Goal: Task Accomplishment & Management: Use online tool/utility

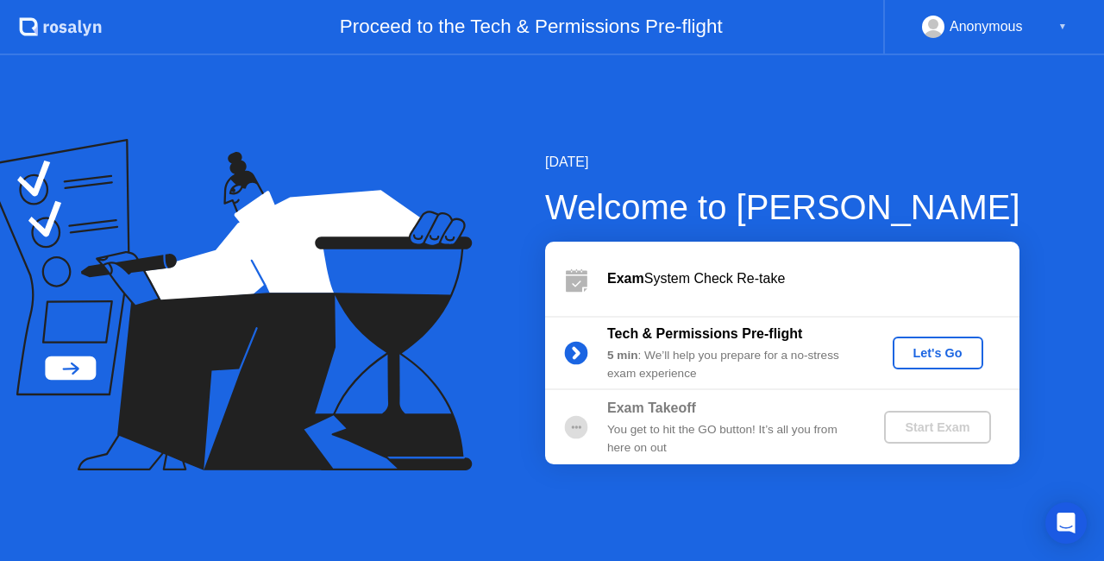
click at [935, 352] on div "Let's Go" at bounding box center [938, 353] width 77 height 14
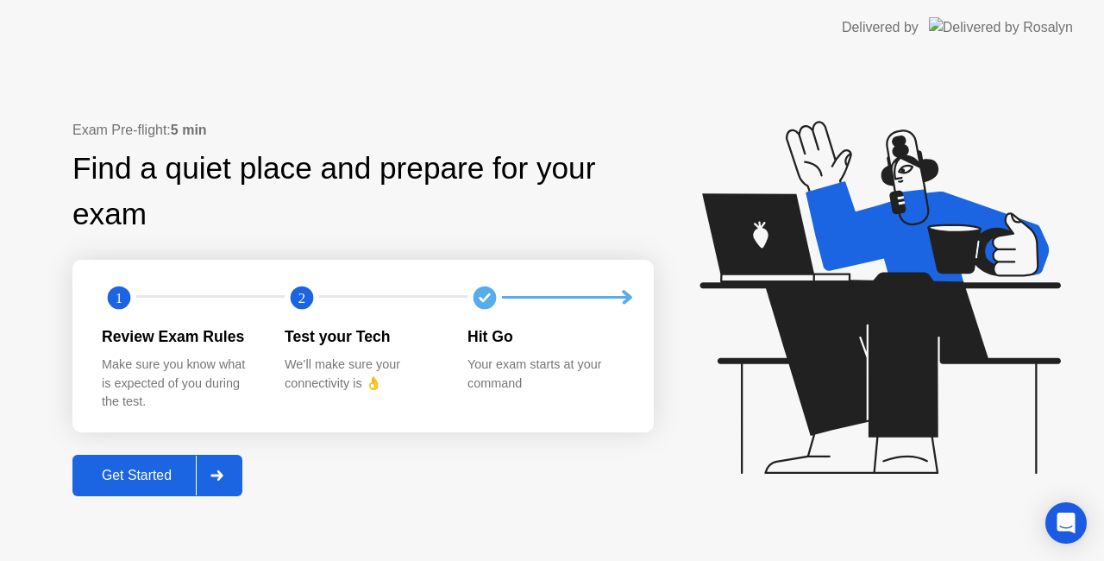
click at [154, 487] on button "Get Started" at bounding box center [157, 475] width 170 height 41
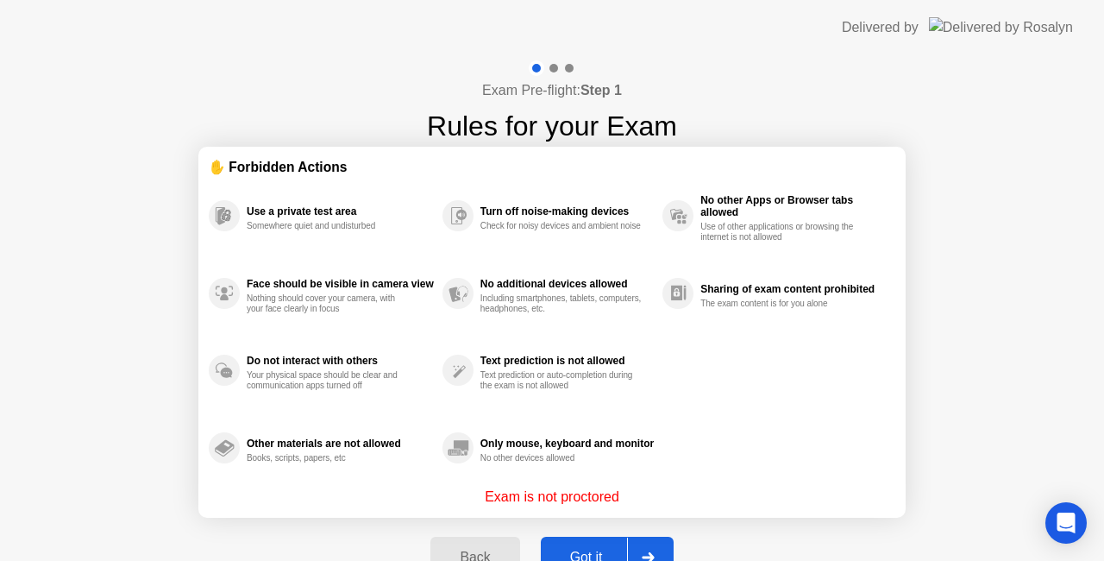
click at [584, 550] on div "Got it" at bounding box center [586, 558] width 81 height 16
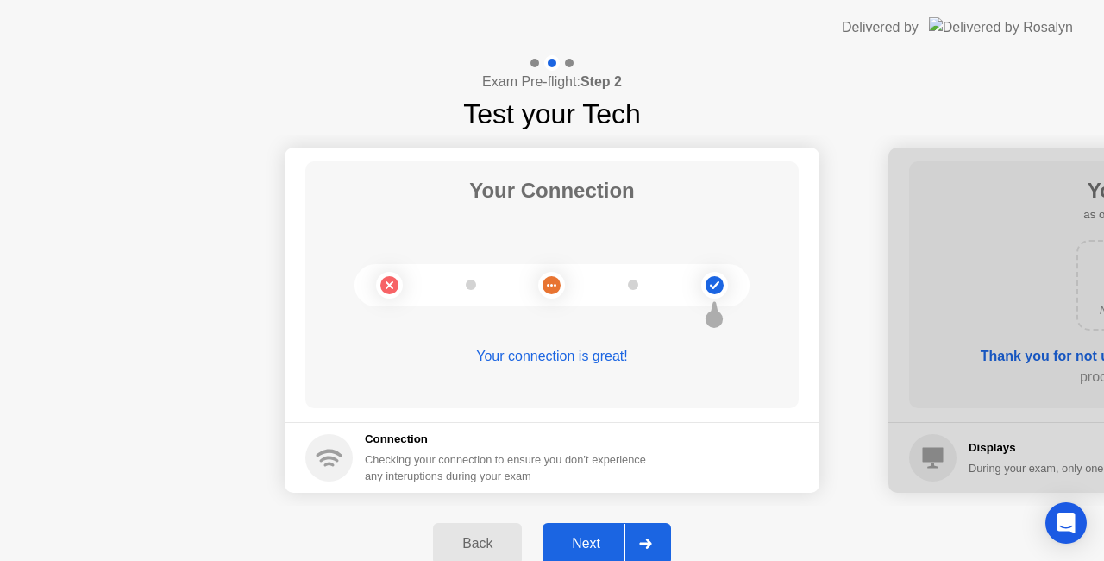
click at [857, 114] on div "Exam Pre-flight: Step 2 Test your Tech" at bounding box center [552, 94] width 1104 height 79
click at [581, 538] on div "Next" at bounding box center [586, 544] width 77 height 16
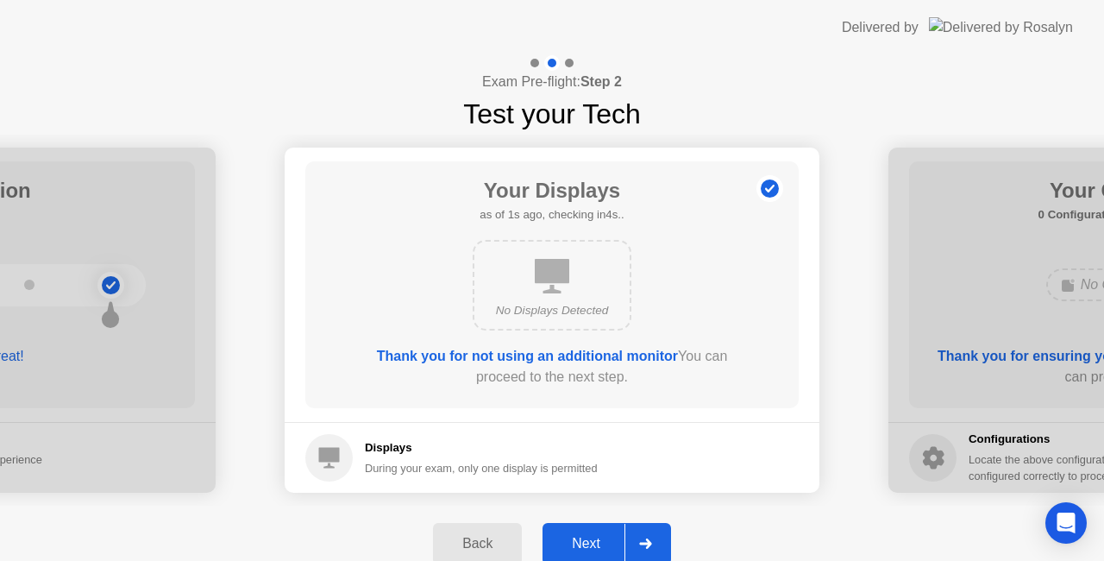
click at [580, 538] on div "Next" at bounding box center [586, 544] width 77 height 16
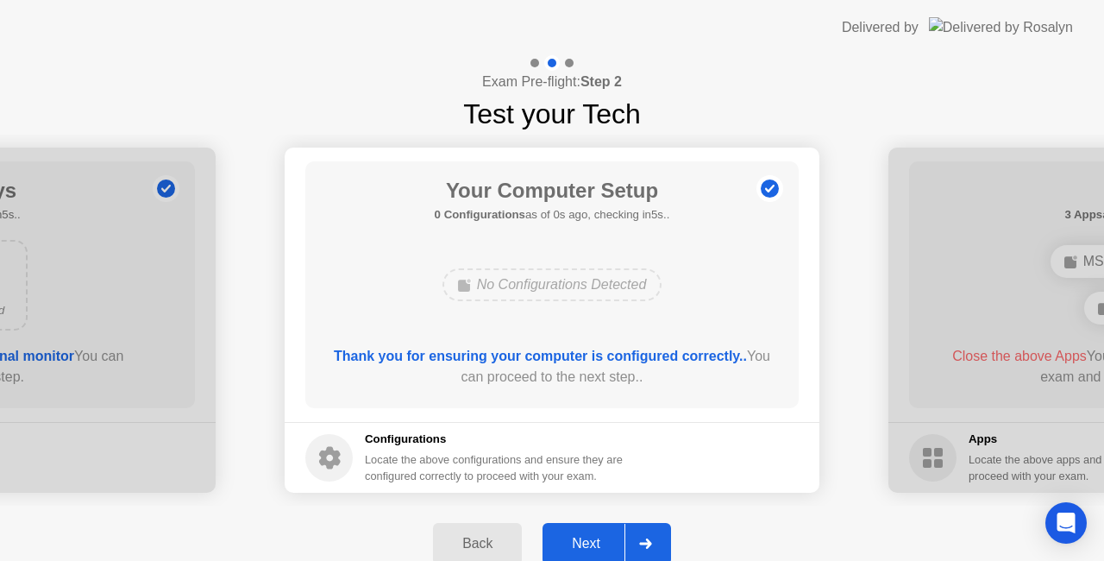
click at [580, 538] on div "Next" at bounding box center [586, 544] width 77 height 16
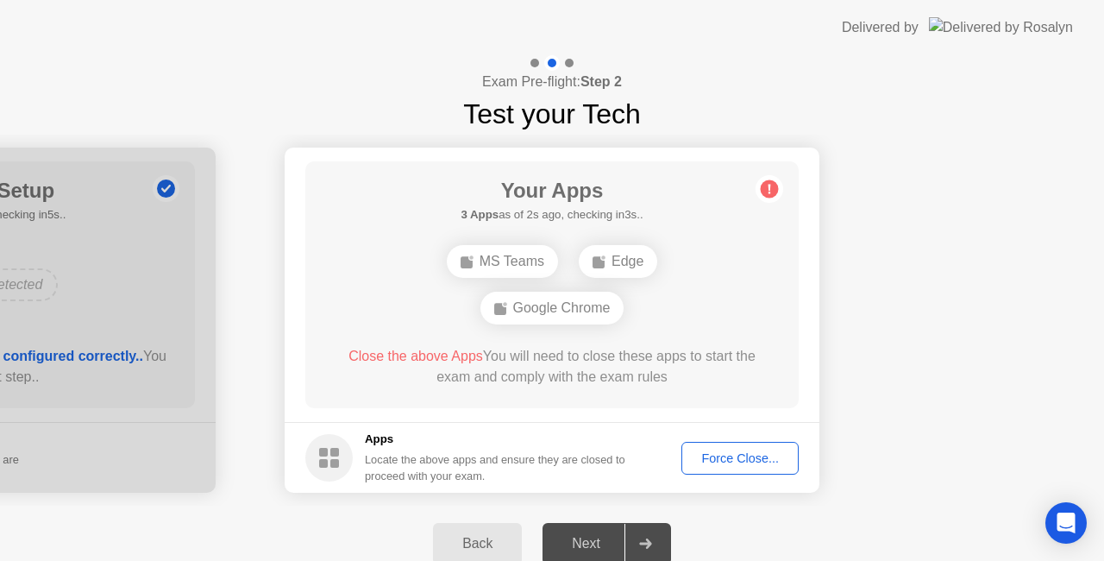
click at [731, 453] on div "Force Close..." at bounding box center [740, 458] width 105 height 14
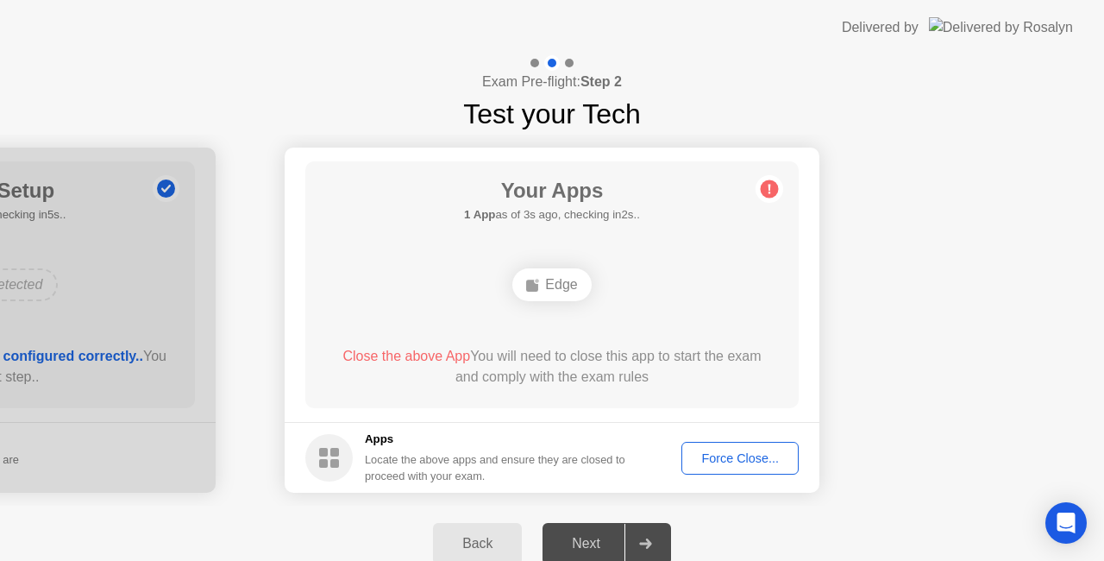
click at [735, 455] on div "Force Close..." at bounding box center [740, 458] width 105 height 14
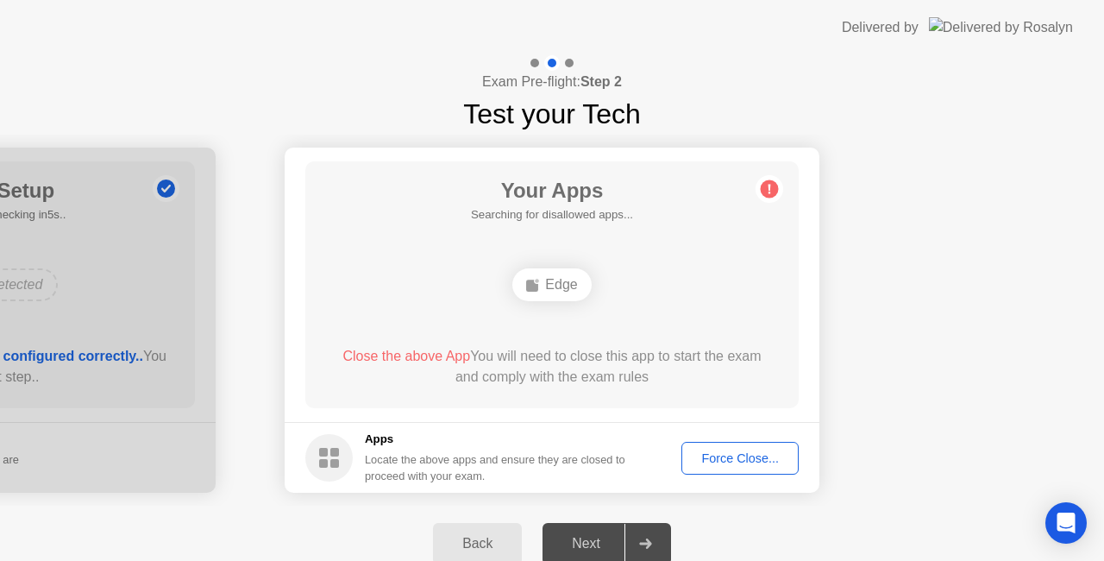
click at [716, 457] on div "Force Close..." at bounding box center [740, 458] width 105 height 14
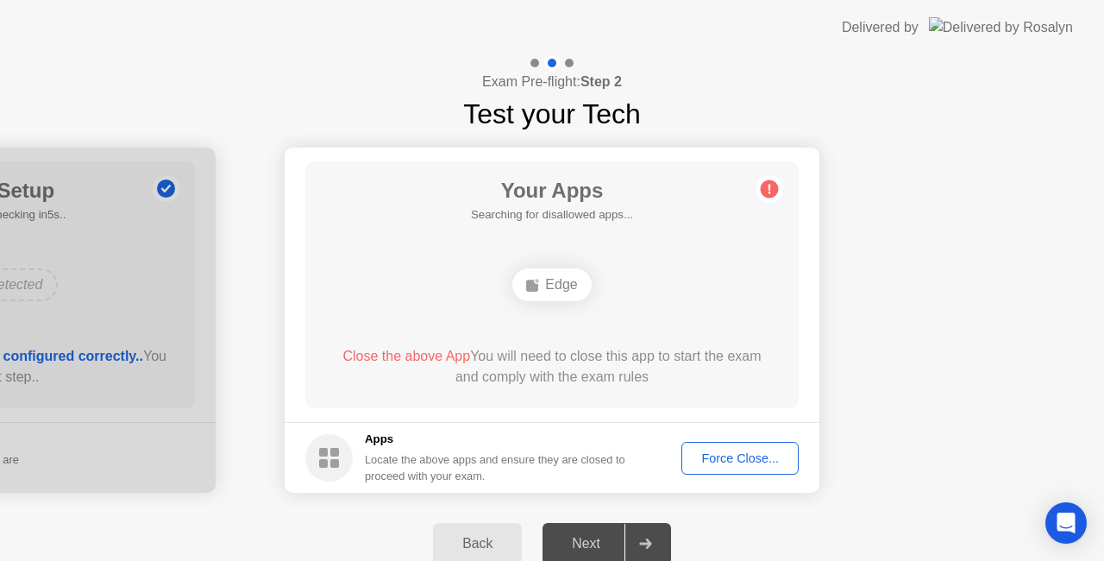
click at [751, 456] on div "Force Close..." at bounding box center [740, 458] width 105 height 14
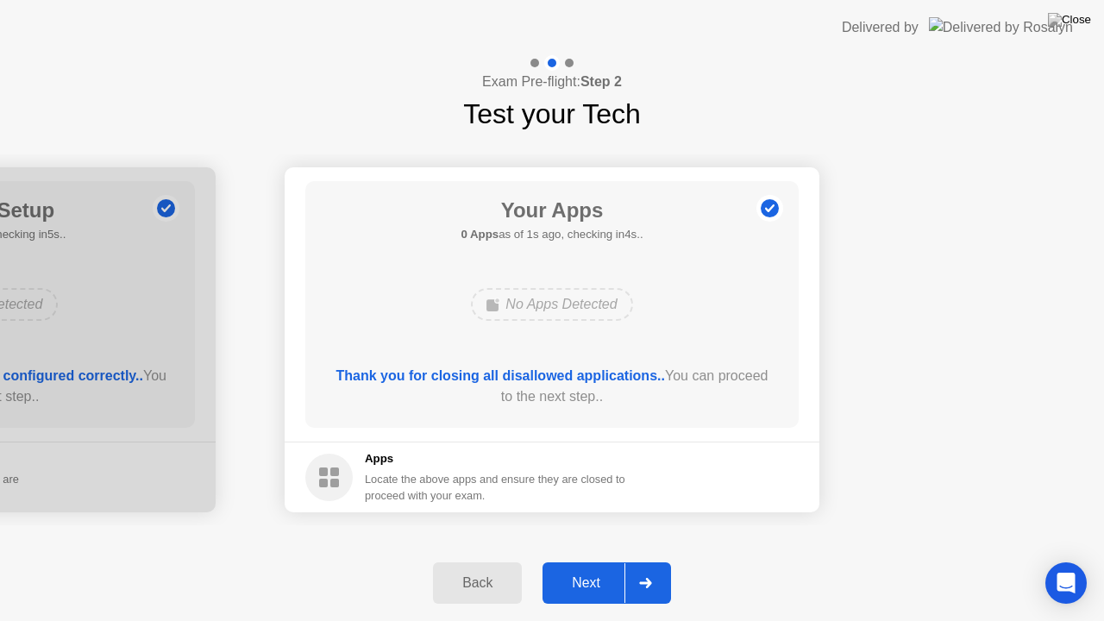
click at [599, 560] on div "Next" at bounding box center [586, 583] width 77 height 16
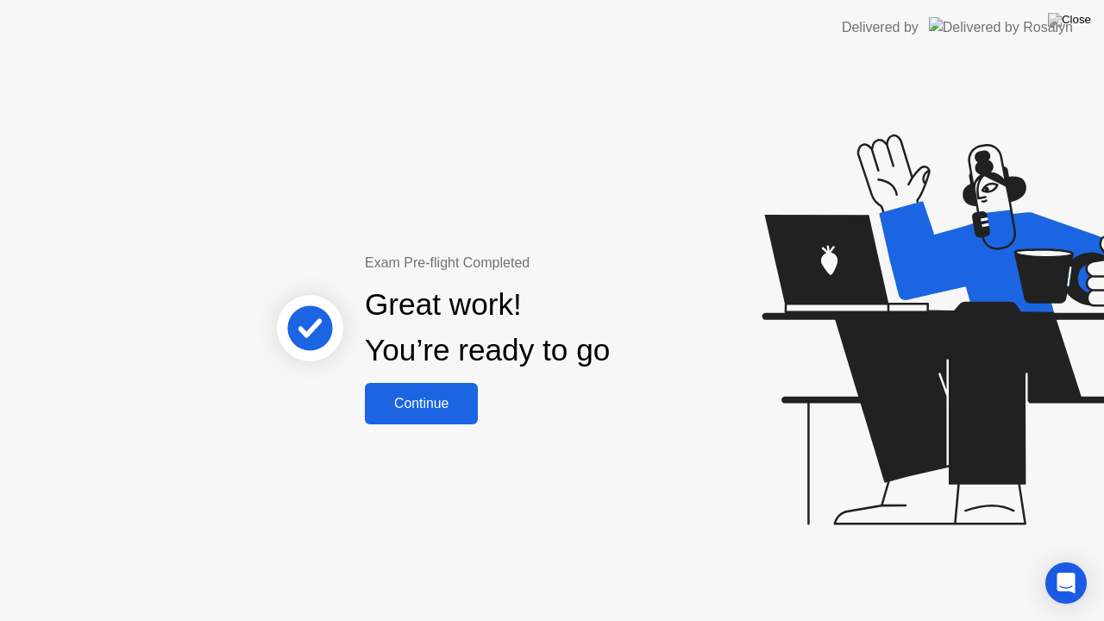
click at [432, 390] on button "Continue" at bounding box center [421, 403] width 113 height 41
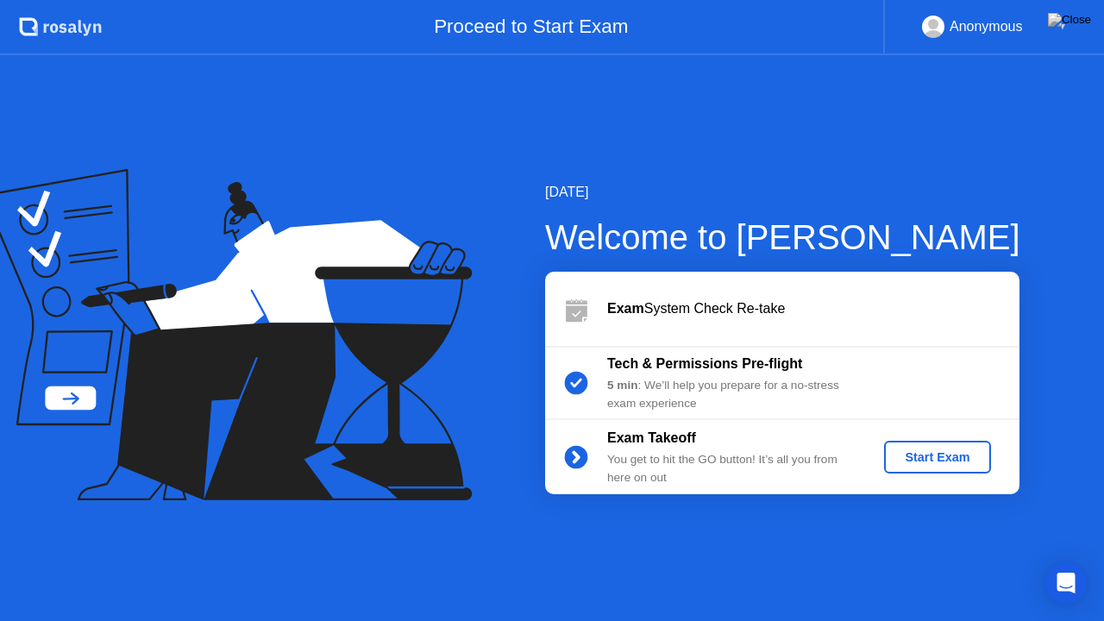
click at [943, 446] on button "Start Exam" at bounding box center [937, 457] width 106 height 33
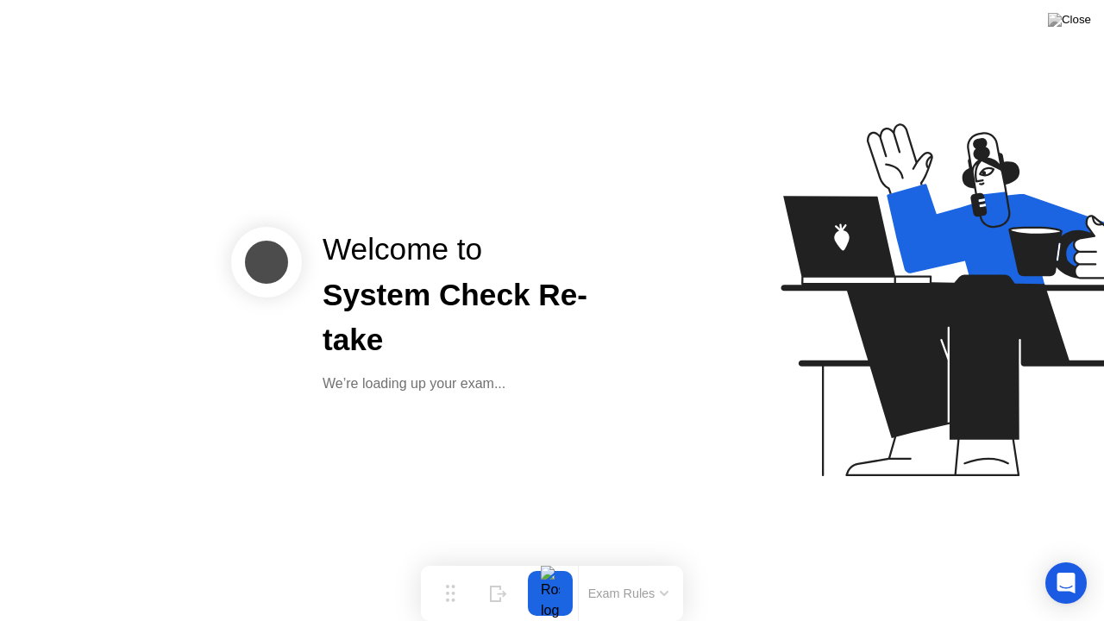
click at [712, 460] on div at bounding box center [876, 311] width 445 height 448
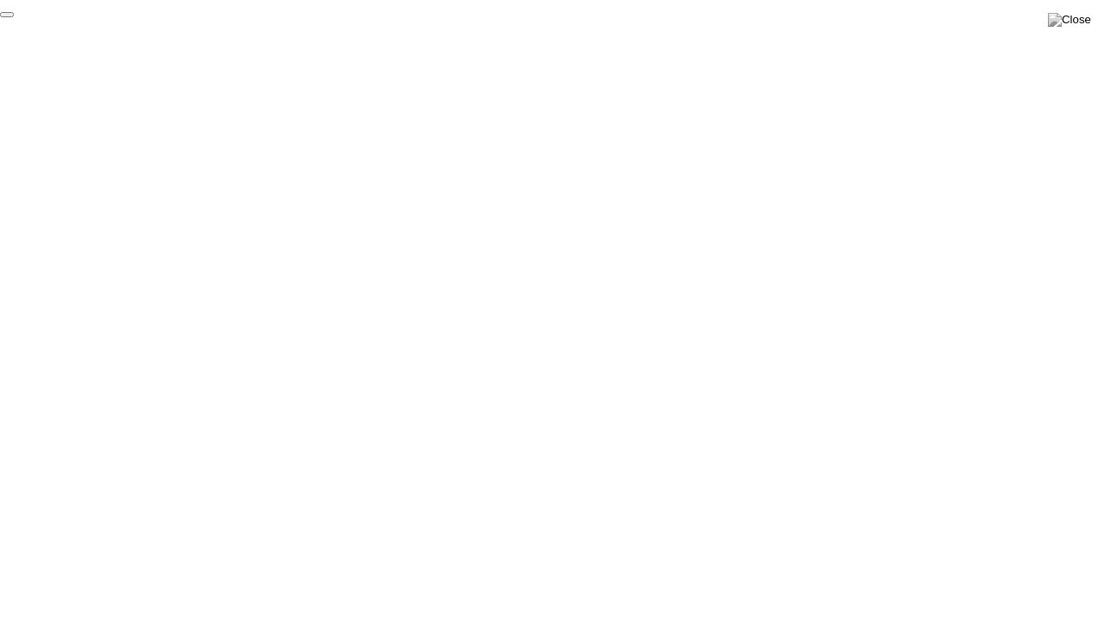
click div "End Proctoring Session"
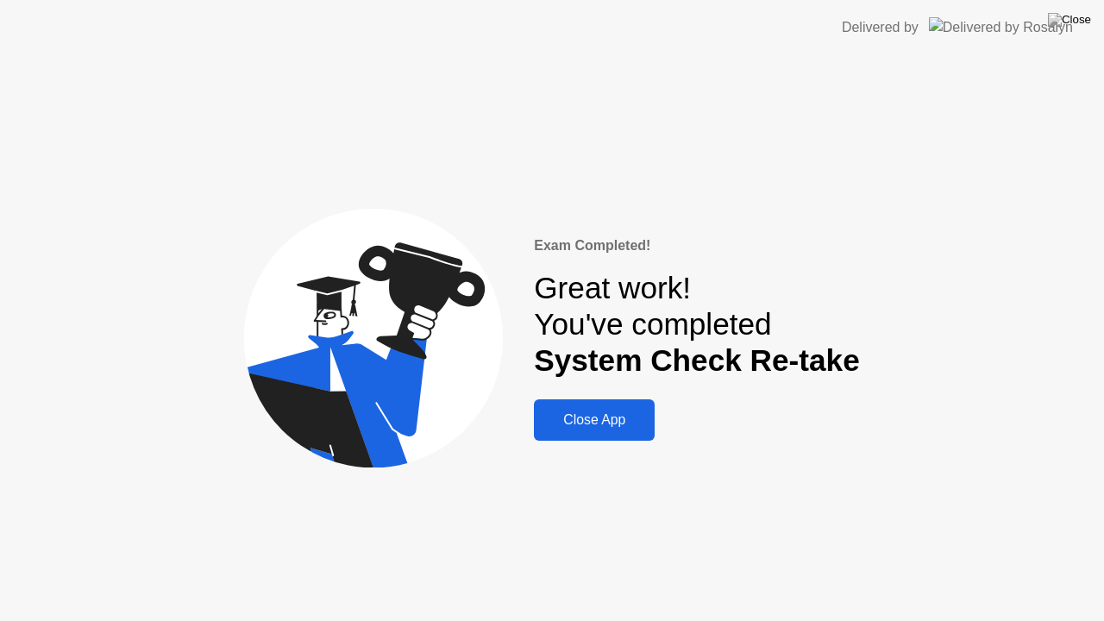
click at [585, 422] on div "Close App" at bounding box center [594, 420] width 110 height 16
